Goal: Book appointment/travel/reservation

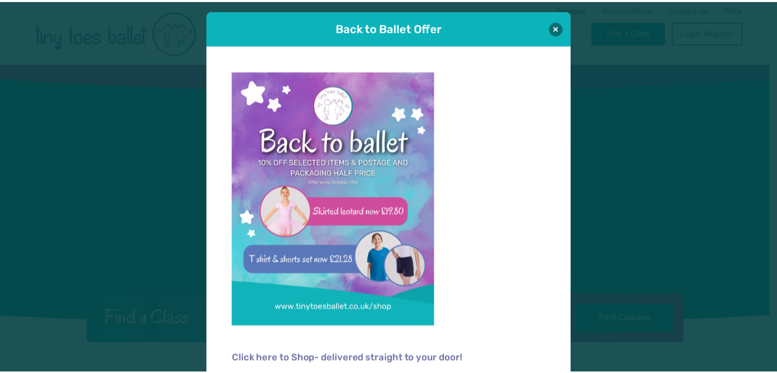
scroll to position [10, 0]
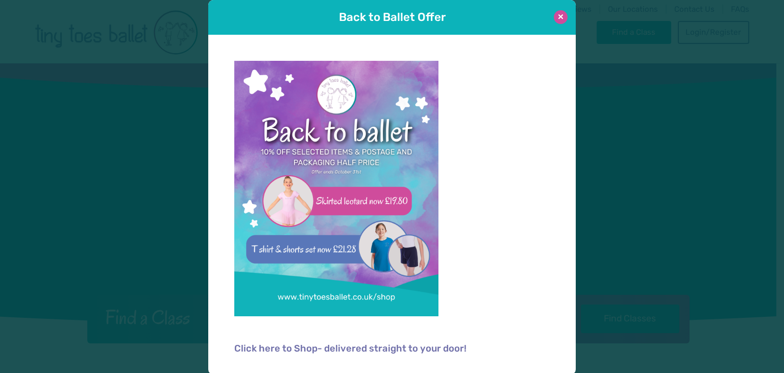
click at [562, 15] on button at bounding box center [561, 17] width 14 height 14
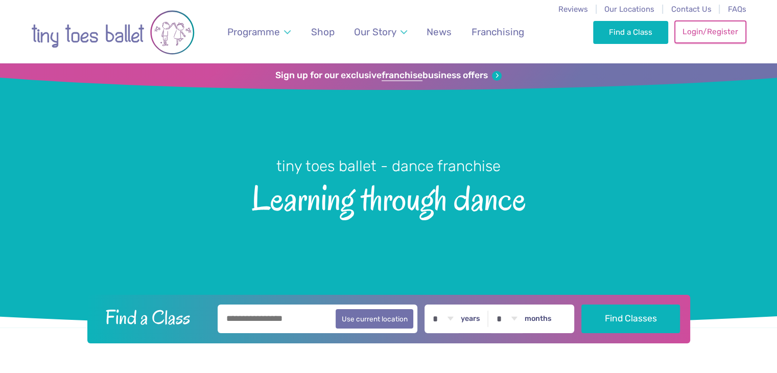
click at [696, 31] on link "Login/Register" at bounding box center [709, 31] width 71 height 22
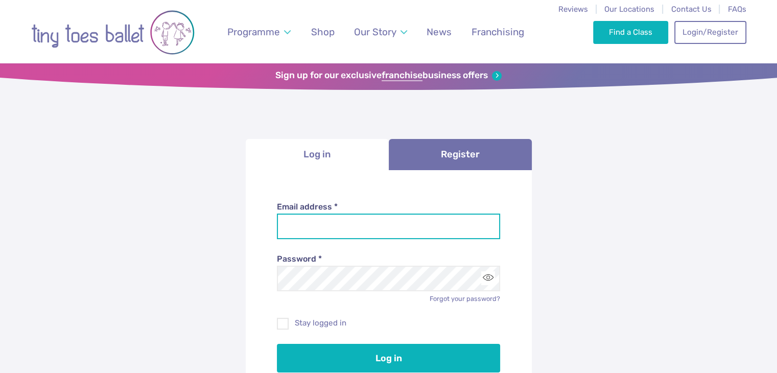
click at [339, 231] on input "Email address *" at bounding box center [388, 226] width 223 height 26
type input "**********"
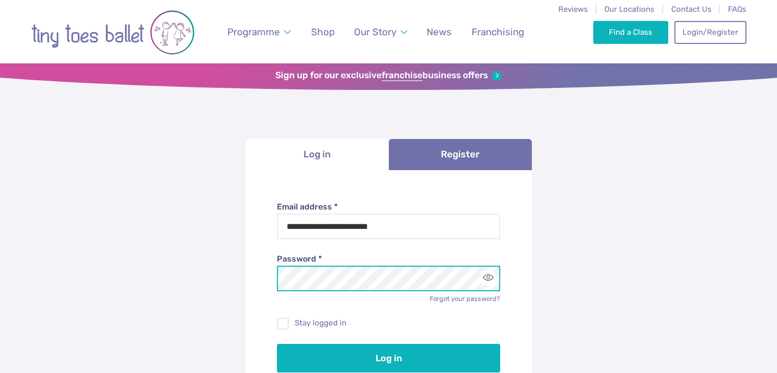
click at [277, 344] on button "Log in" at bounding box center [388, 358] width 223 height 29
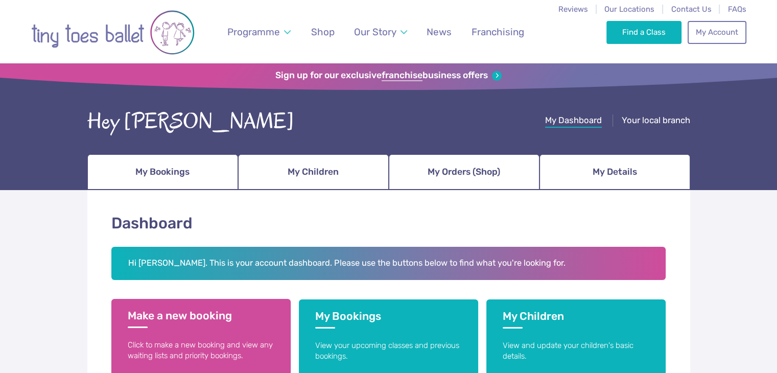
click at [222, 317] on h3 "Make a new booking" at bounding box center [201, 318] width 147 height 19
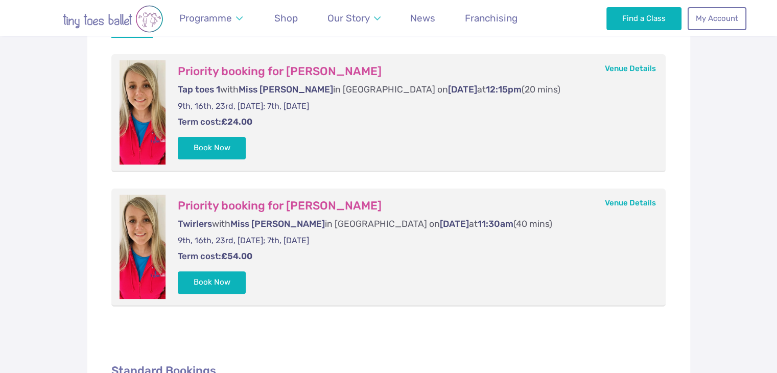
scroll to position [231, 0]
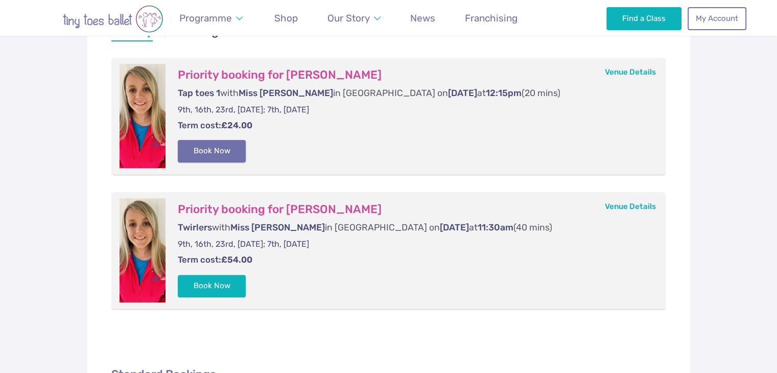
click at [215, 151] on button "Book Now" at bounding box center [212, 151] width 68 height 22
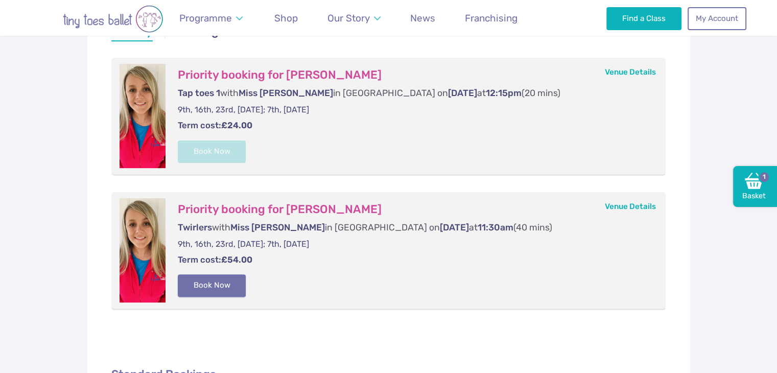
click at [210, 289] on button "Book Now" at bounding box center [212, 285] width 68 height 22
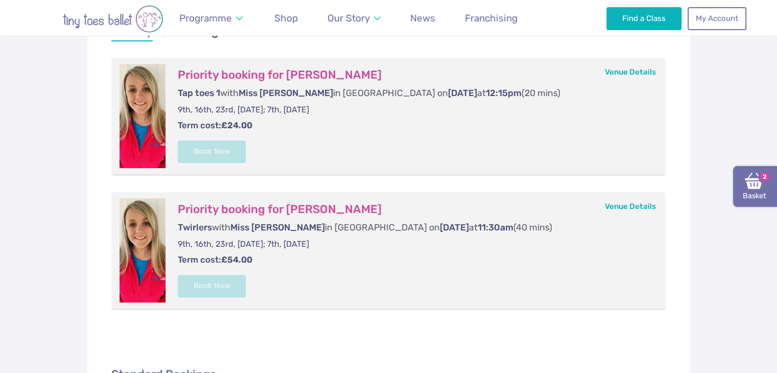
click at [761, 190] on link "Basket 2" at bounding box center [755, 186] width 44 height 41
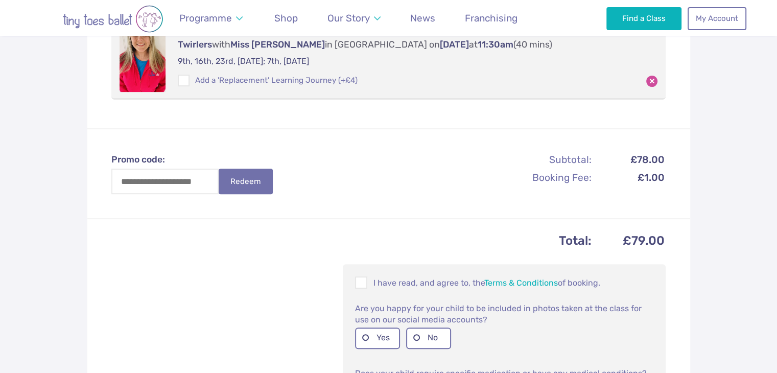
scroll to position [384, 0]
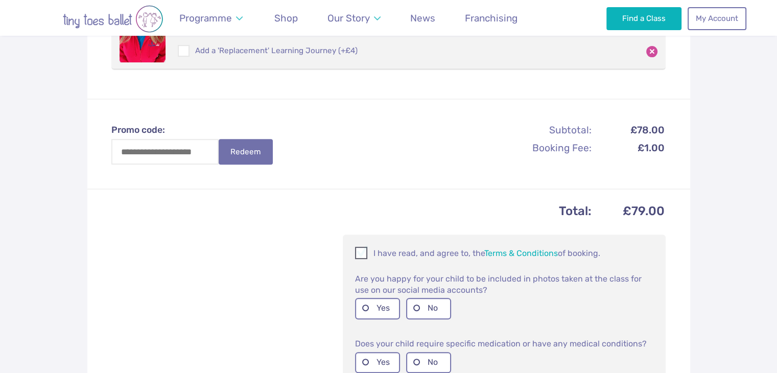
click at [361, 253] on span at bounding box center [361, 255] width 11 height 10
click at [385, 309] on label "Yes" at bounding box center [377, 308] width 45 height 21
click at [423, 356] on label "No" at bounding box center [428, 362] width 45 height 21
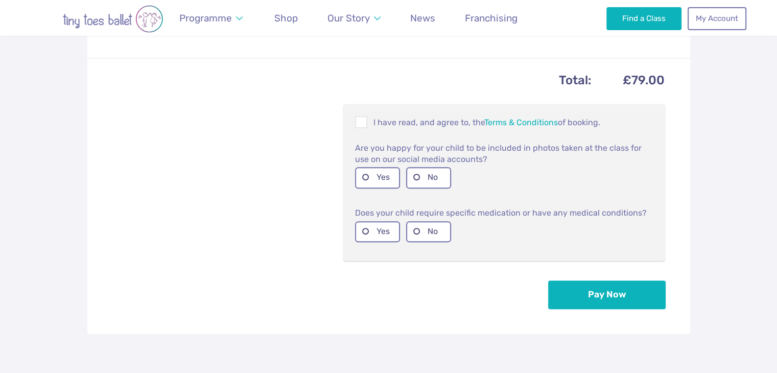
scroll to position [522, 0]
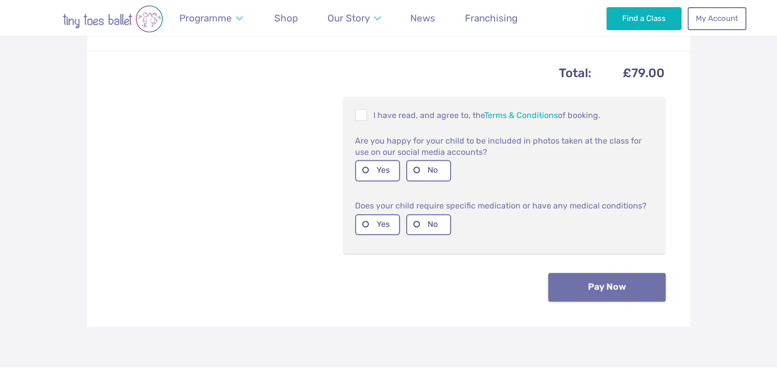
click at [588, 285] on button "Pay Now" at bounding box center [606, 287] width 117 height 29
